Goal: Information Seeking & Learning: Understand process/instructions

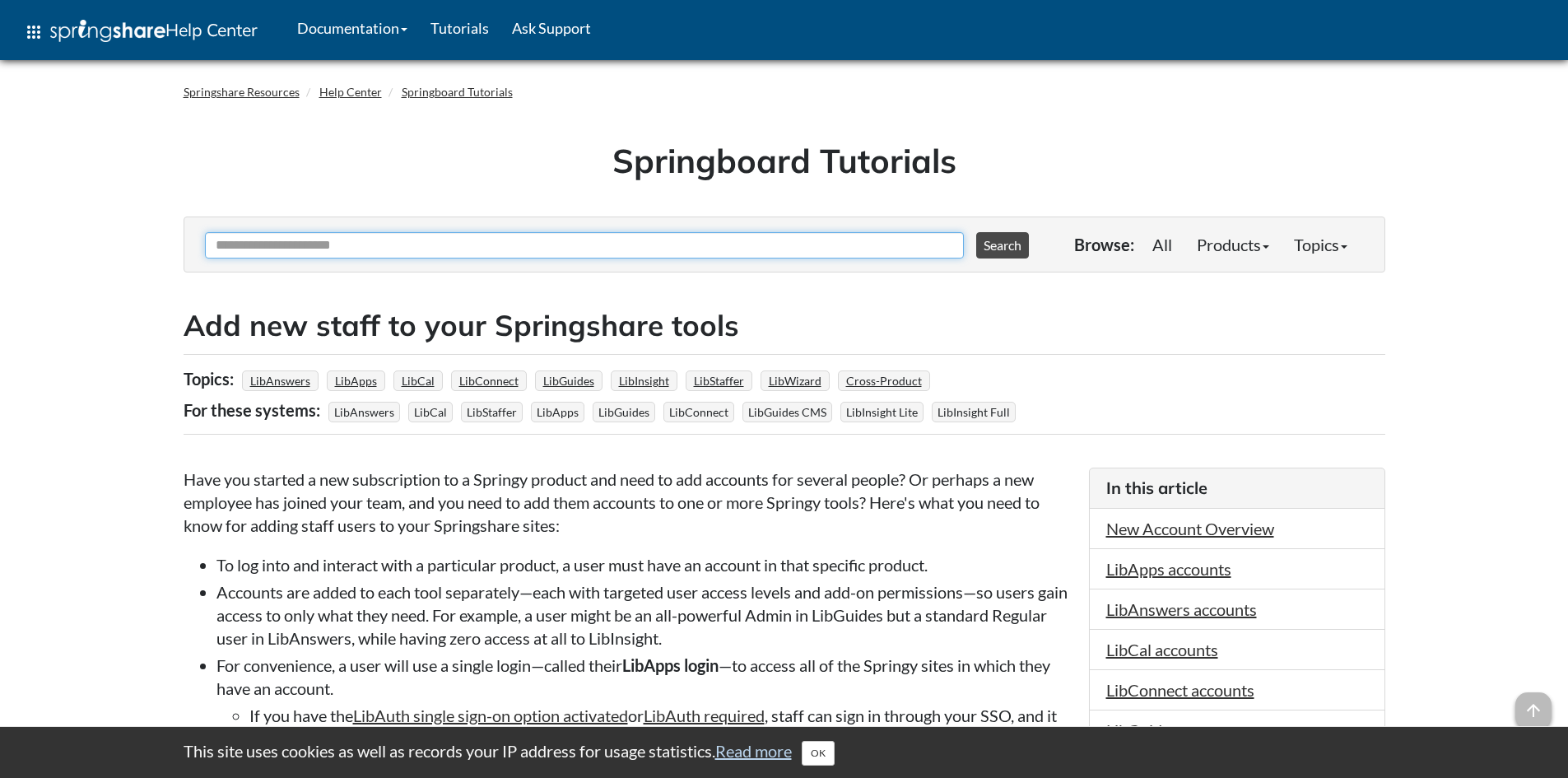
click at [527, 239] on input "Ask Another Question" at bounding box center [585, 245] width 759 height 26
type input "**********"
click at [976, 232] on button "Search" at bounding box center [1002, 245] width 53 height 26
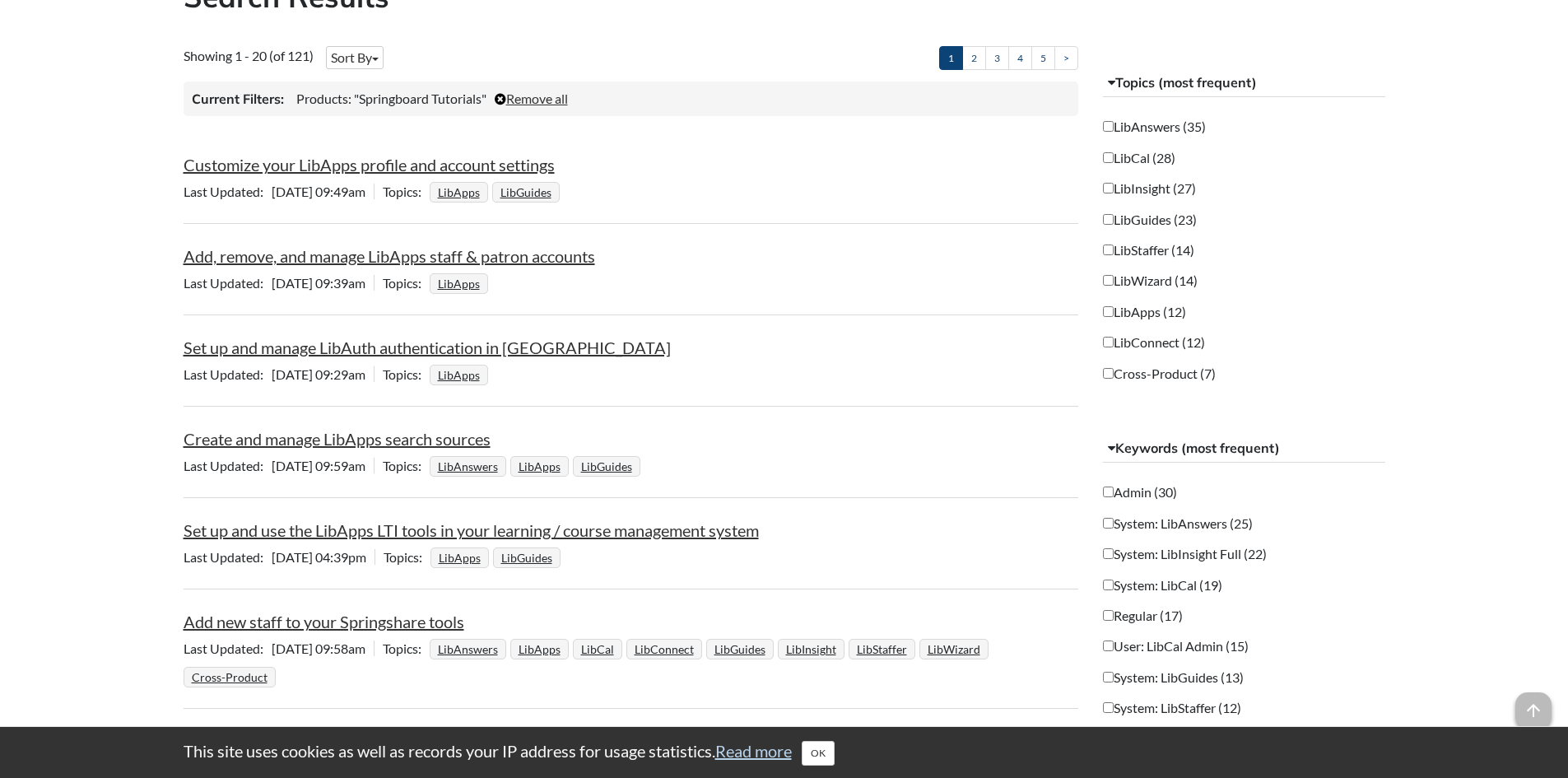
scroll to position [329, 0]
click at [321, 258] on link "Add, remove, and manage LibApps staff & patron accounts" at bounding box center [389, 255] width 411 height 20
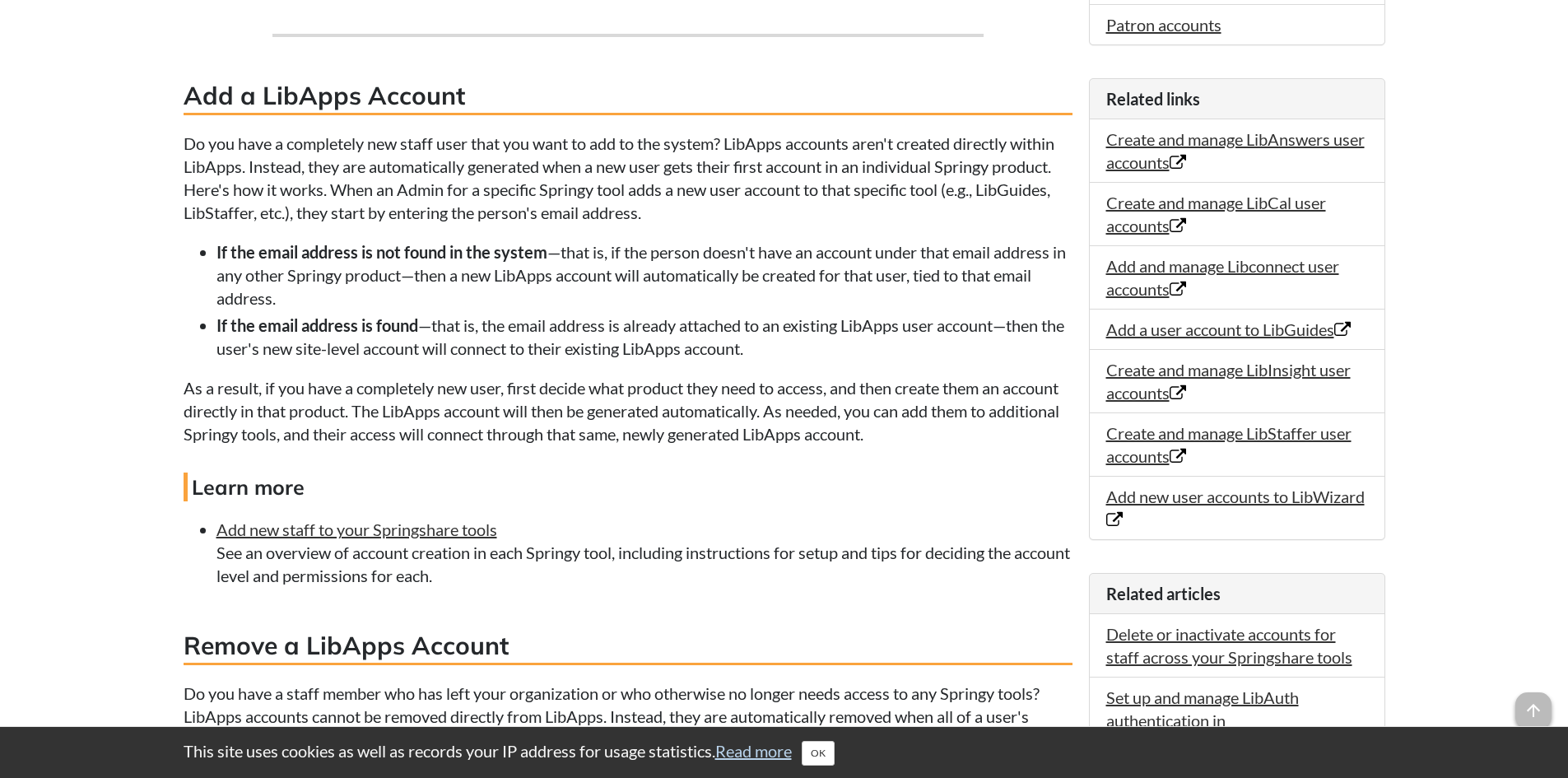
scroll to position [658, 0]
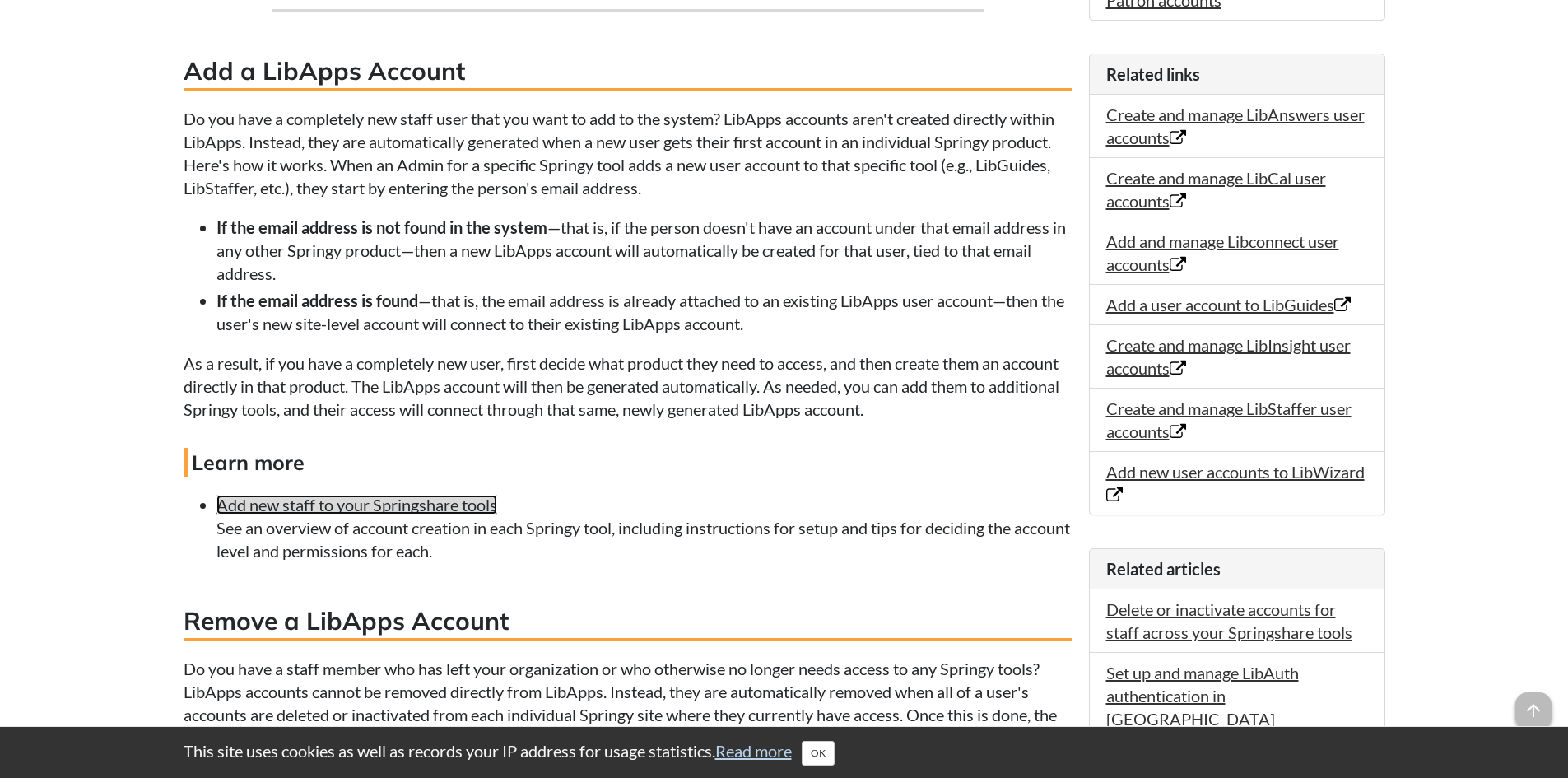
click at [416, 515] on link "Add new staff to your Springshare tools" at bounding box center [357, 504] width 281 height 20
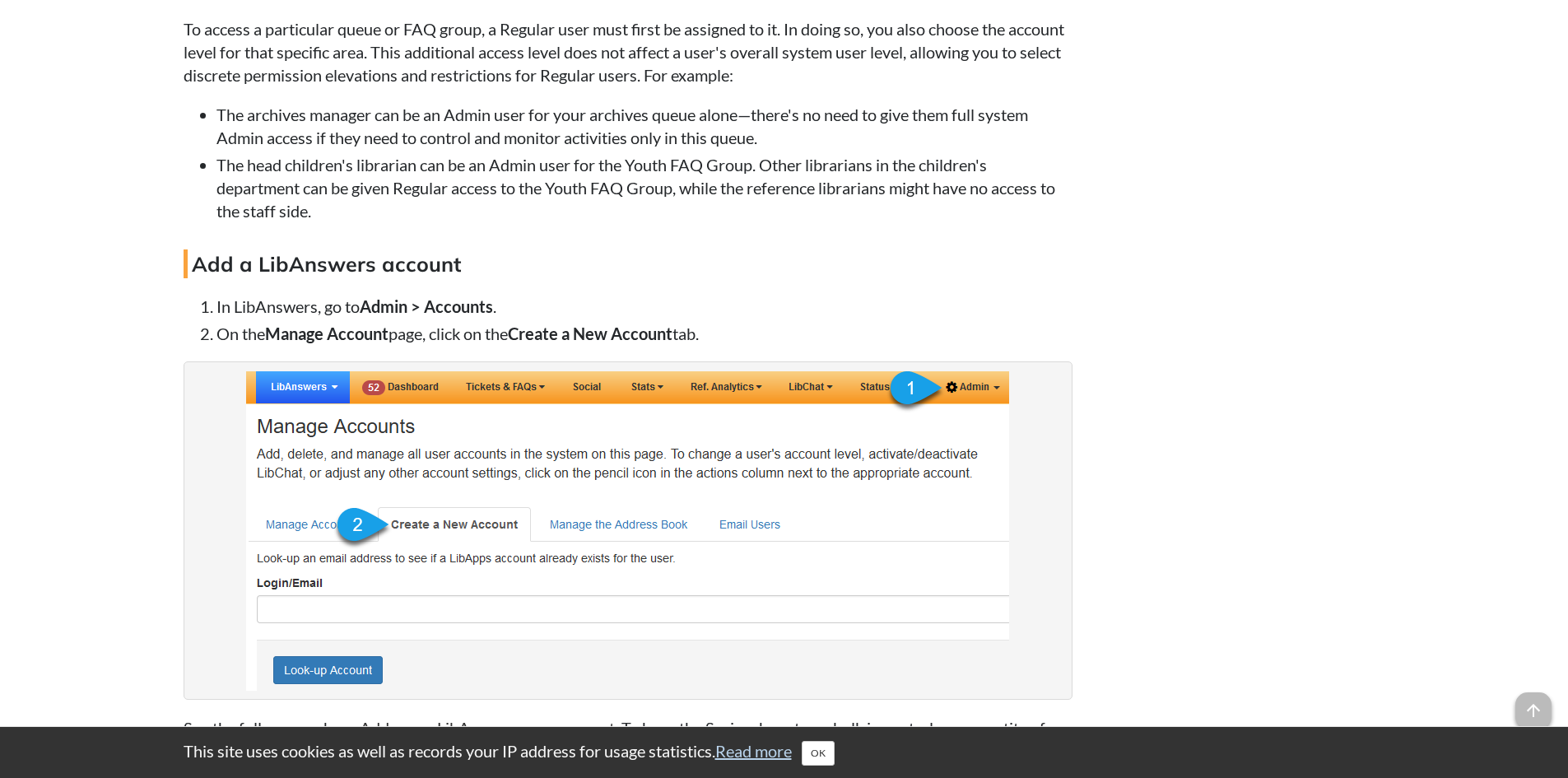
scroll to position [3457, 0]
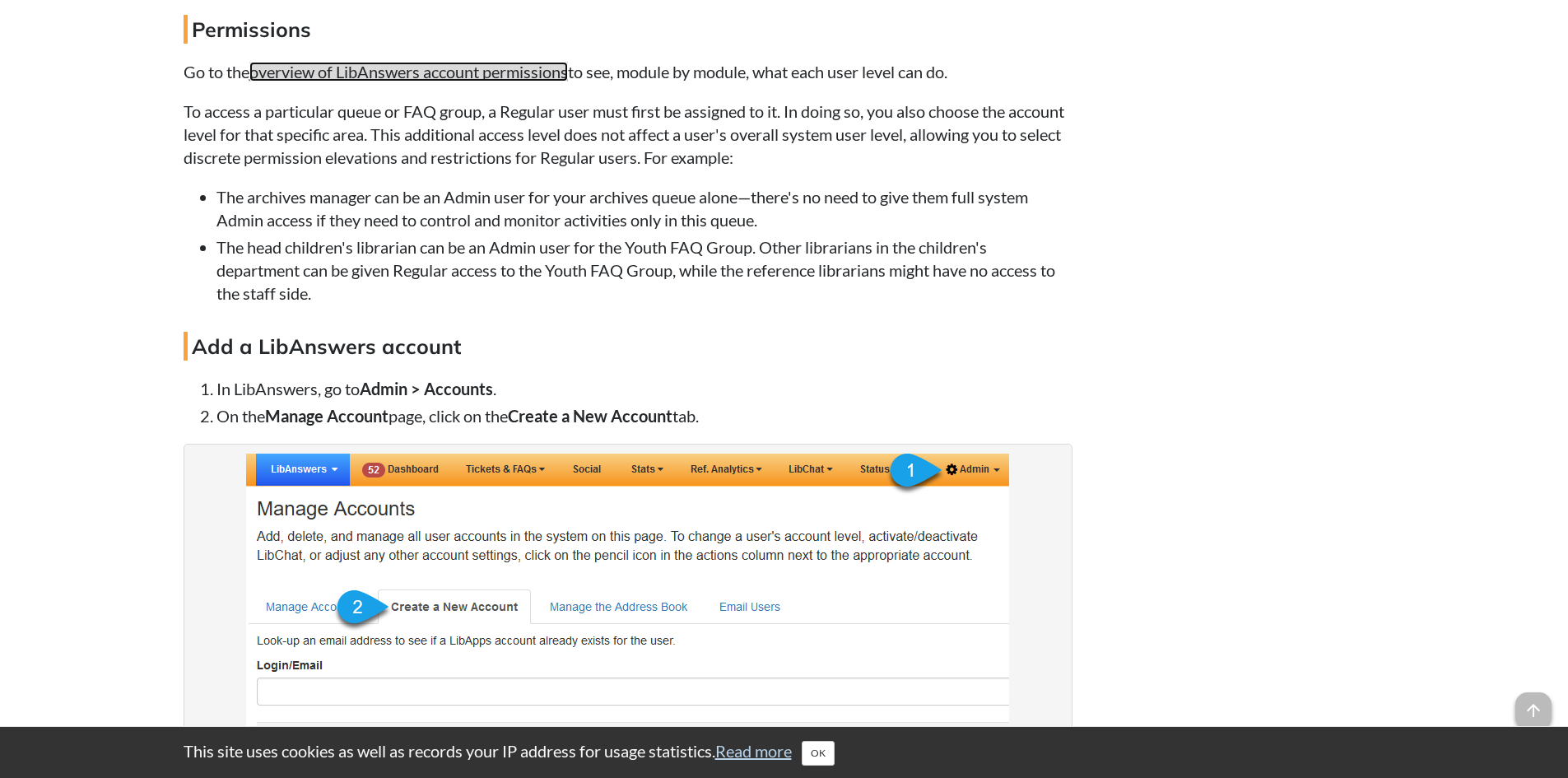
click at [487, 81] on link "overview of LibAnswers account permissions" at bounding box center [409, 71] width 319 height 20
